Goal: Task Accomplishment & Management: Manage account settings

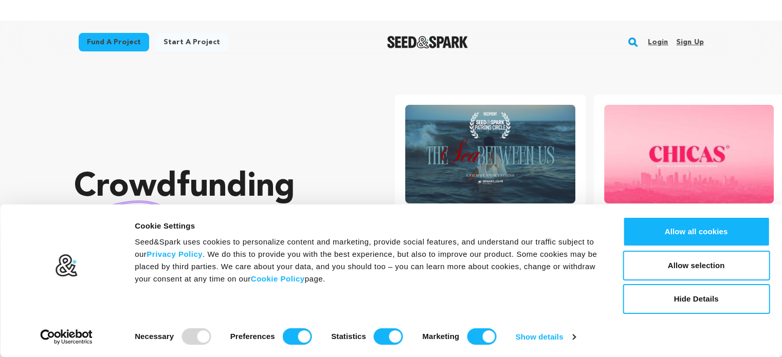
click at [695, 45] on link "Sign up" at bounding box center [689, 42] width 27 height 16
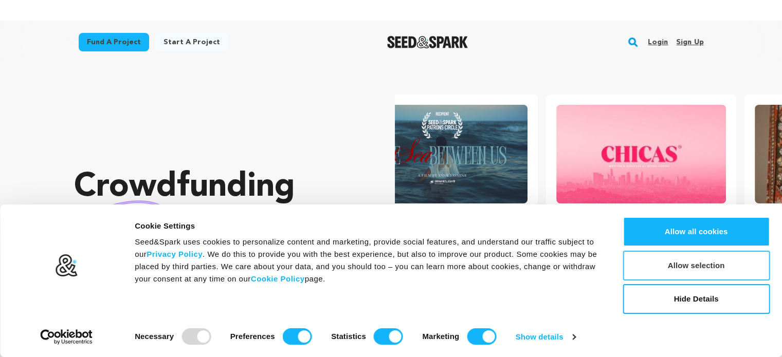
scroll to position [0, 206]
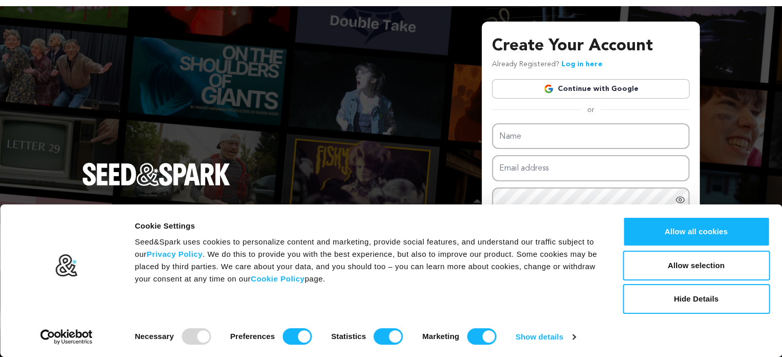
scroll to position [21, 0]
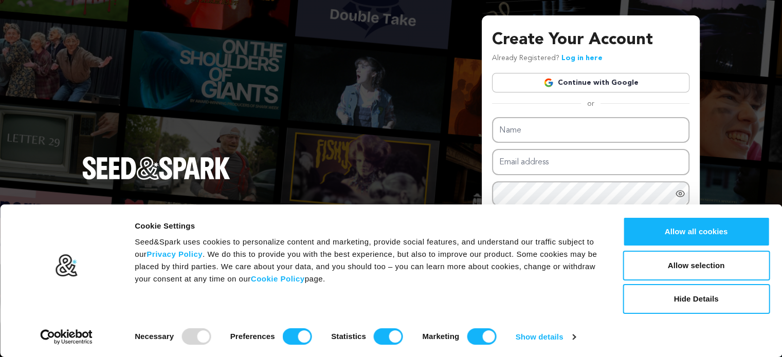
click at [620, 72] on div "Create Your Account Already Registered? Log in here Continue with Google or eyJ…" at bounding box center [590, 177] width 197 height 298
click at [570, 86] on link "Continue with Google" at bounding box center [590, 83] width 197 height 20
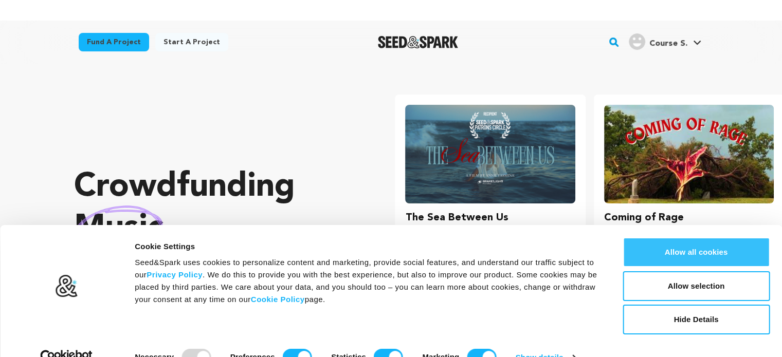
click at [693, 243] on button "Allow all cookies" at bounding box center [695, 252] width 147 height 30
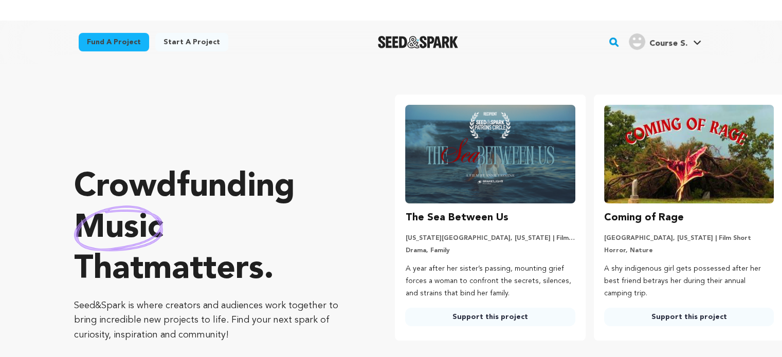
click at [658, 42] on span "Course S." at bounding box center [668, 44] width 38 height 8
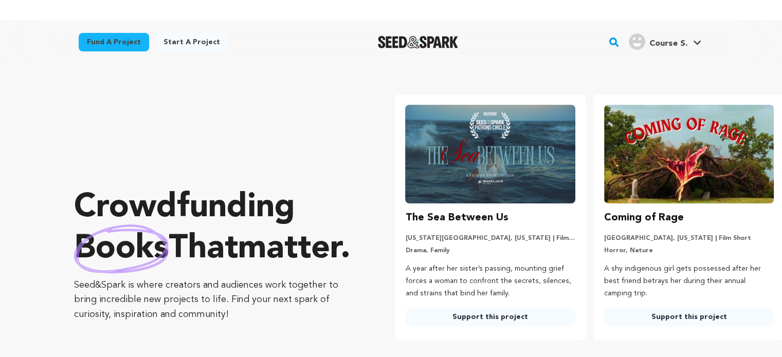
click at [662, 41] on span "Course S." at bounding box center [668, 44] width 38 height 8
click at [671, 45] on span "Course S." at bounding box center [668, 44] width 38 height 8
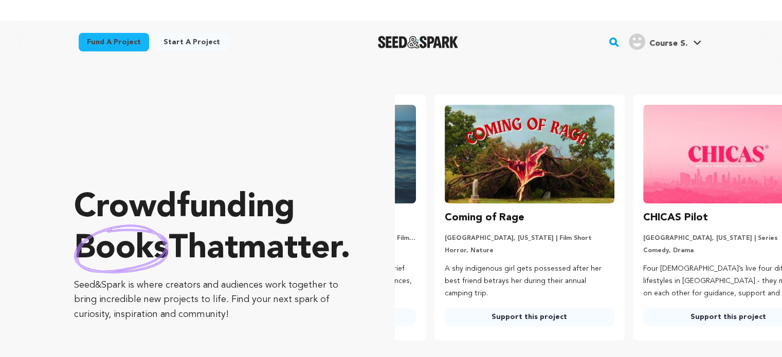
scroll to position [0, 206]
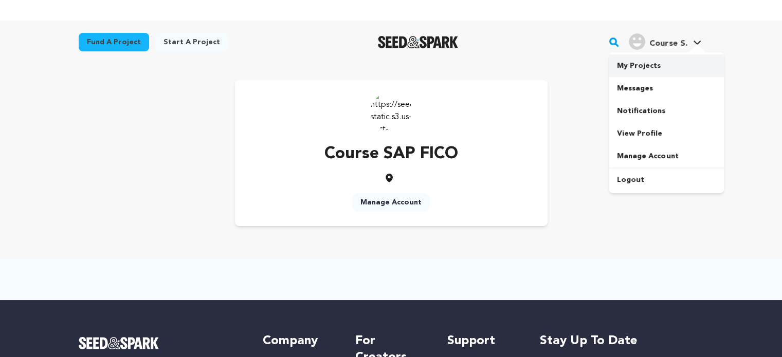
click at [631, 68] on link "My Projects" at bounding box center [666, 65] width 115 height 23
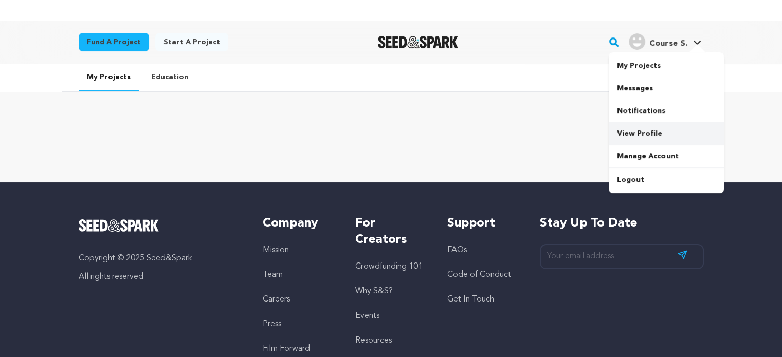
click at [648, 141] on link "View Profile" at bounding box center [666, 133] width 115 height 23
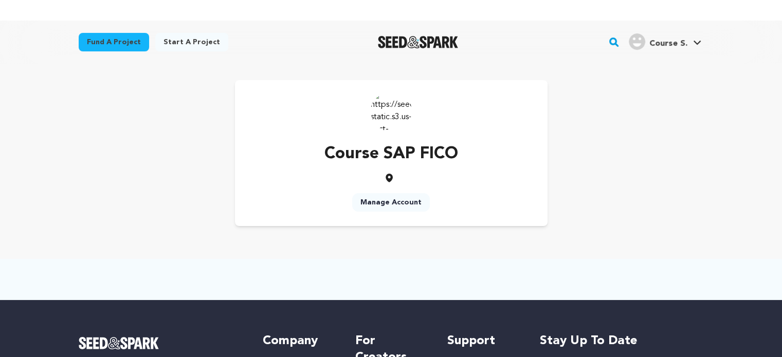
click at [391, 204] on link "Manage Account" at bounding box center [391, 202] width 78 height 19
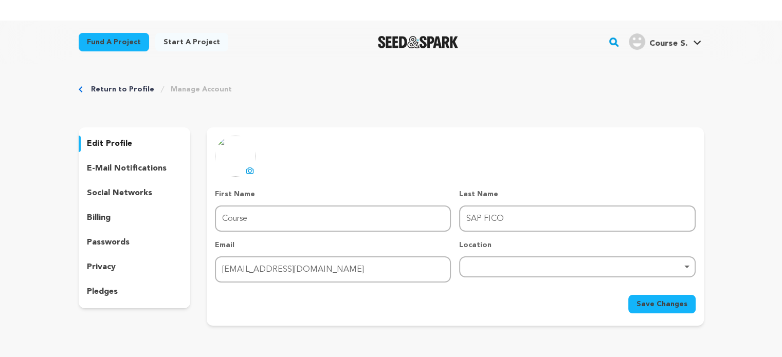
scroll to position [51, 0]
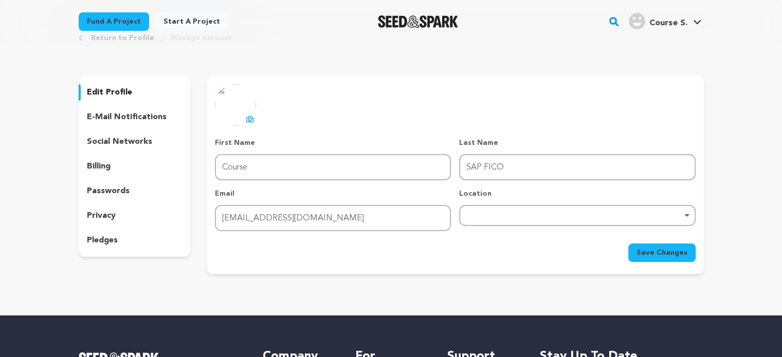
click at [548, 209] on div "Remove item" at bounding box center [577, 215] width 236 height 21
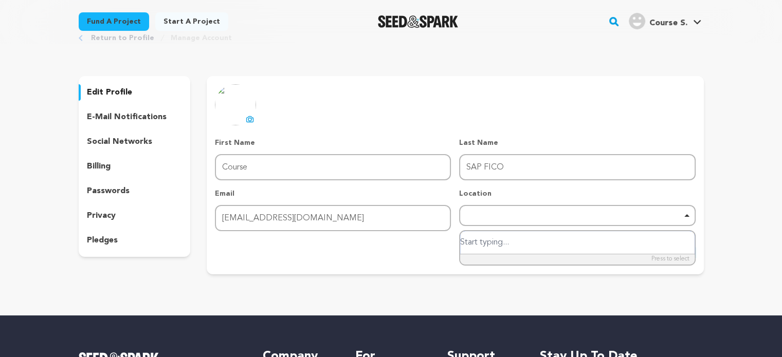
click at [532, 215] on div "Remove item" at bounding box center [577, 215] width 226 height 4
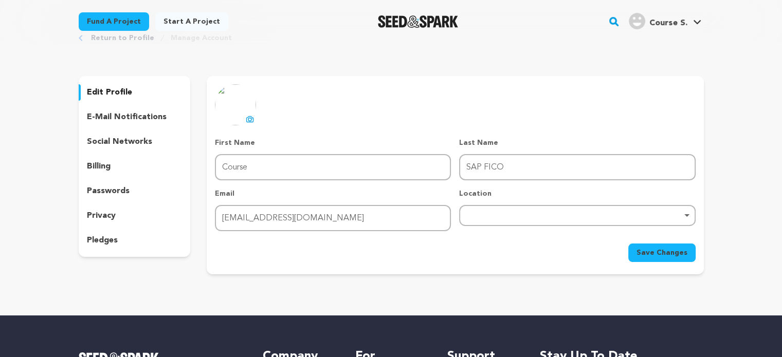
click at [532, 215] on div "Remove item" at bounding box center [577, 215] width 226 height 4
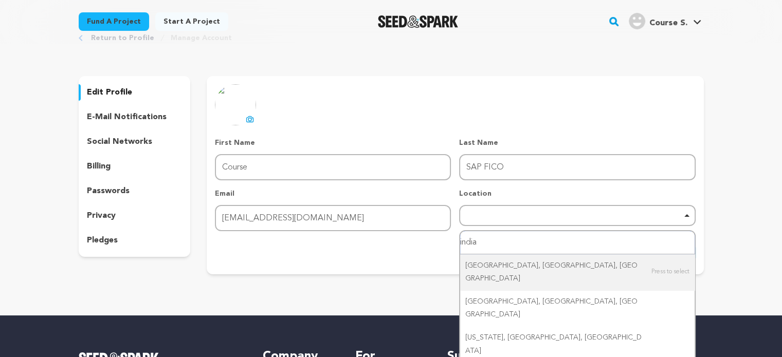
type input "india"
click at [724, 188] on div "Return to Profile Manage Account edit profile e-mail notifications social netwo…" at bounding box center [391, 155] width 782 height 287
